Goal: Task Accomplishment & Management: Manage account settings

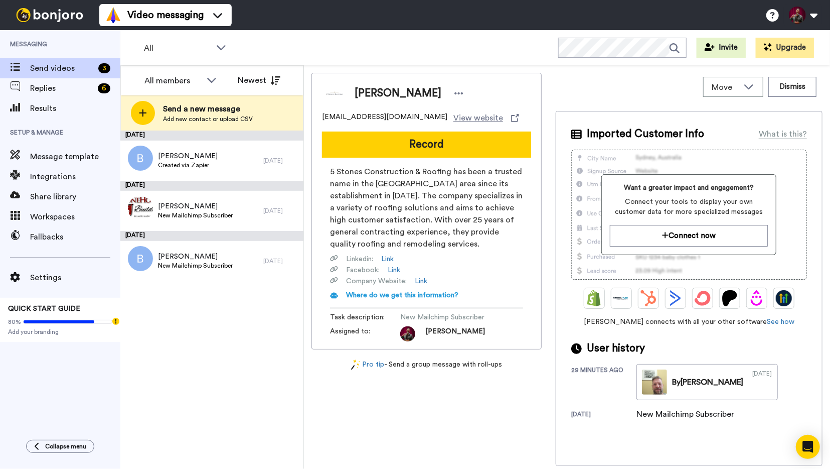
click at [48, 11] on img at bounding box center [49, 15] width 75 height 14
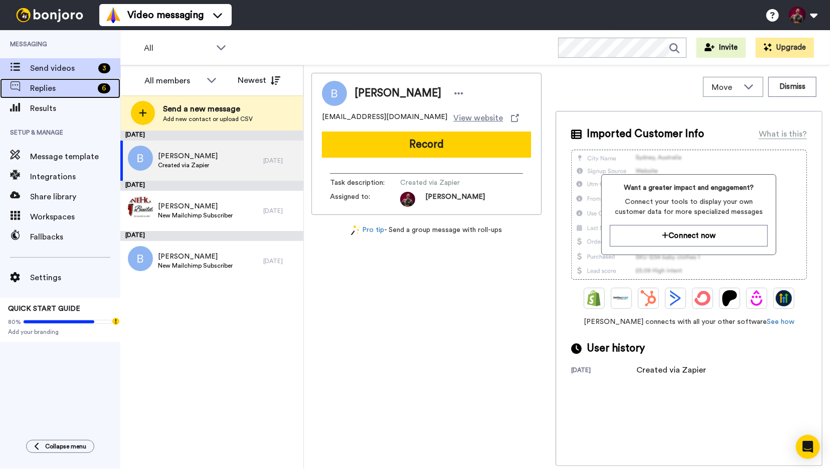
click at [48, 97] on div "Replies 6" at bounding box center [60, 88] width 120 height 20
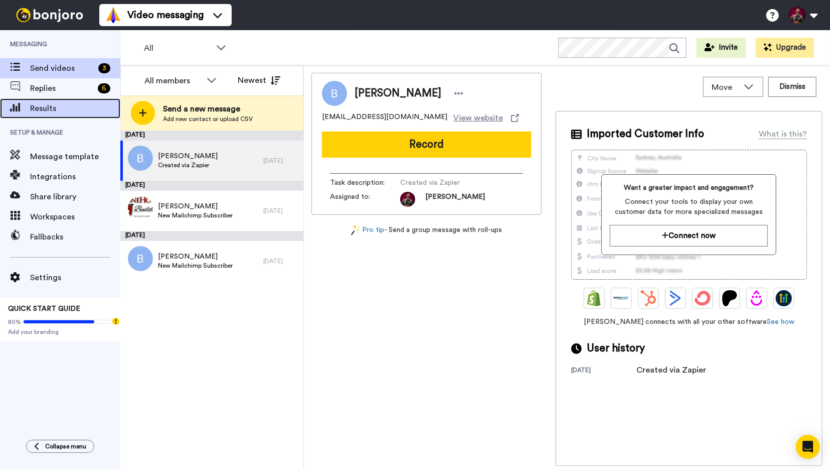
click at [56, 110] on span "Results" at bounding box center [75, 108] width 90 height 12
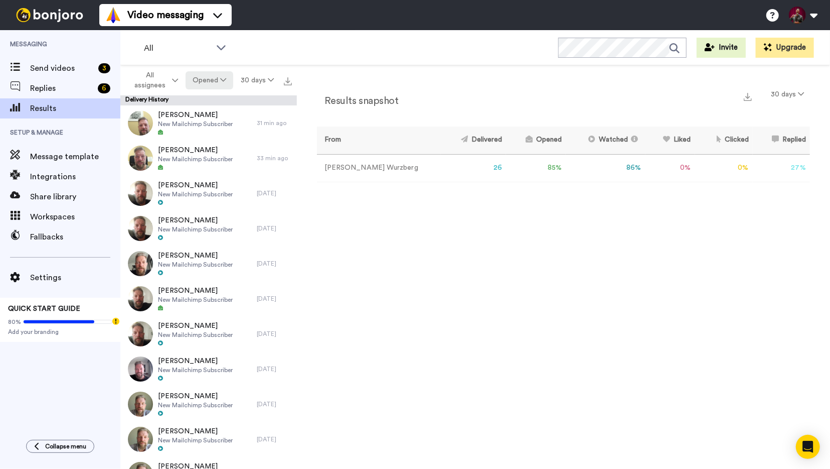
click at [215, 80] on button "Opened" at bounding box center [210, 80] width 48 height 18
click at [220, 224] on div "All results" at bounding box center [211, 227] width 47 height 11
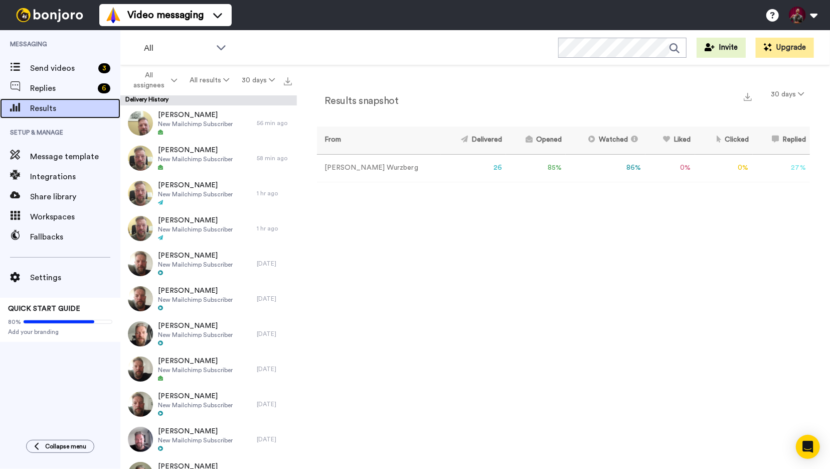
click at [51, 112] on span "Results" at bounding box center [75, 108] width 90 height 12
